Goal: Information Seeking & Learning: Learn about a topic

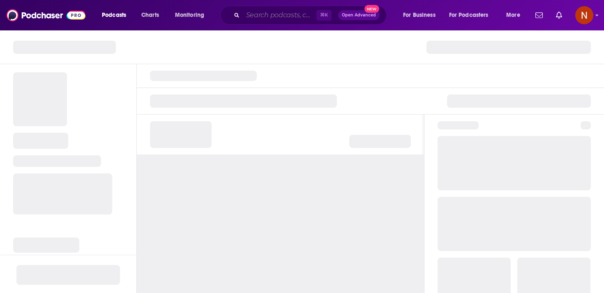
click at [291, 15] on input "Search podcasts, credits, & more..." at bounding box center [280, 15] width 74 height 13
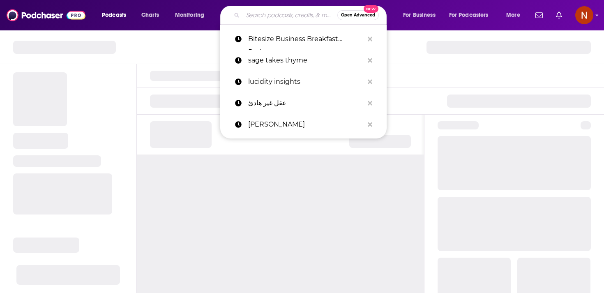
paste input "اسألوا التاريخ"
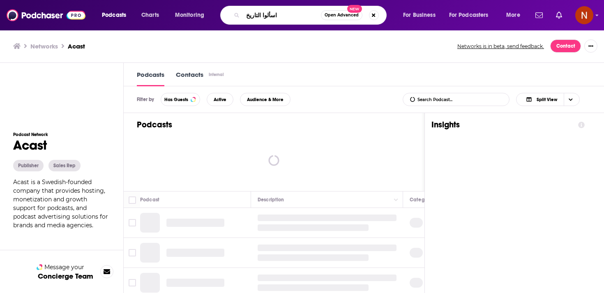
type input "اسألوا التاريخ"
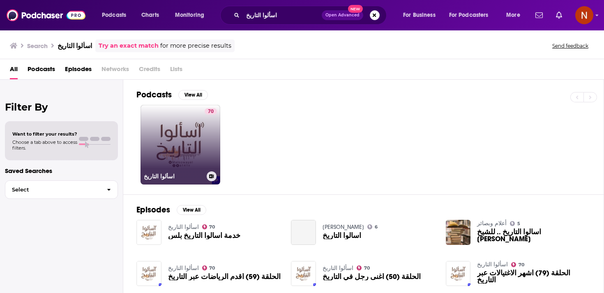
click at [206, 119] on div "70" at bounding box center [211, 139] width 12 height 63
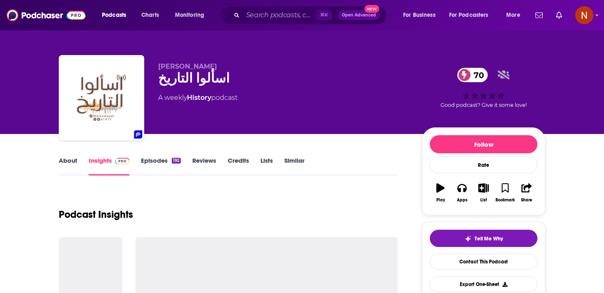
click at [165, 80] on div "اسألوا التاريخ 70" at bounding box center [283, 78] width 251 height 16
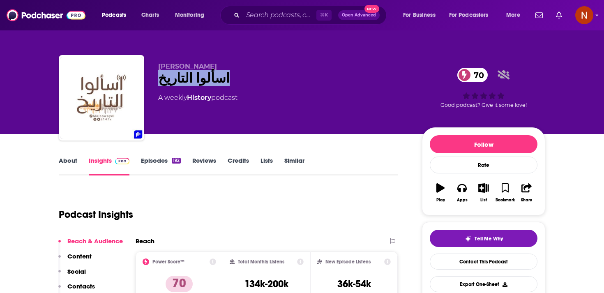
copy div "اسألوا التاريخ 70"
